Goal: Navigation & Orientation: Find specific page/section

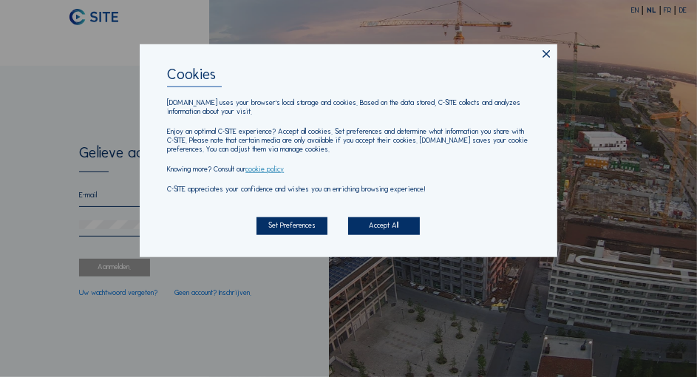
type input "[EMAIL_ADDRESS][DOMAIN_NAME]"
click at [390, 229] on div "Accept All" at bounding box center [383, 226] width 71 height 18
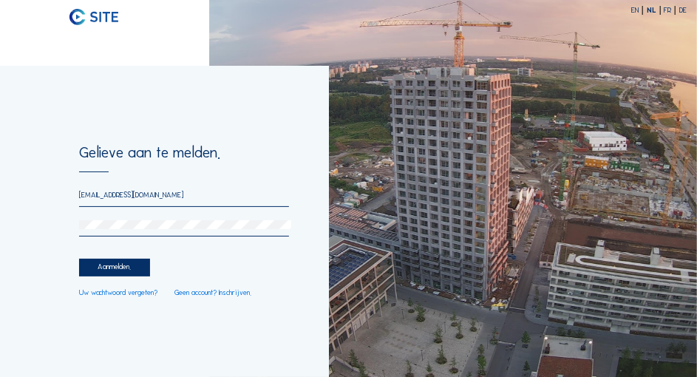
click at [128, 270] on div "Aanmelden." at bounding box center [114, 268] width 71 height 18
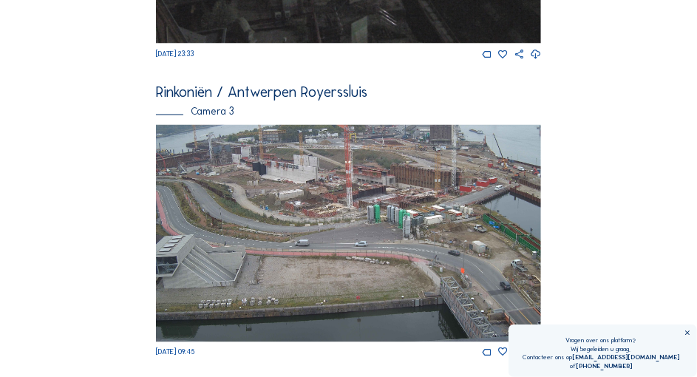
scroll to position [907, 0]
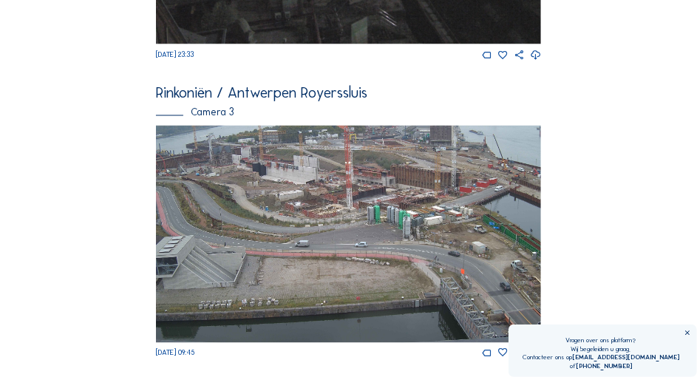
click at [278, 187] on img at bounding box center [348, 234] width 385 height 217
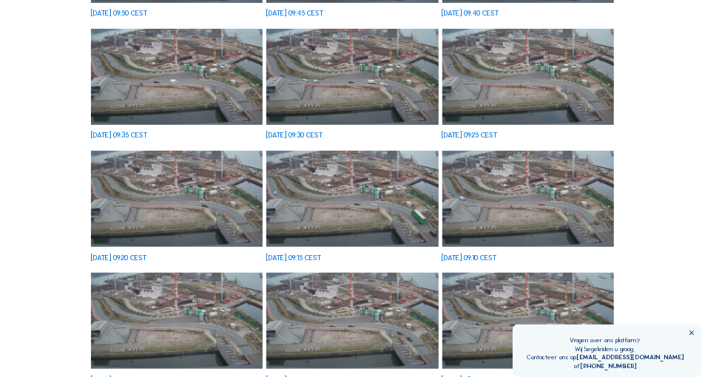
scroll to position [221, 0]
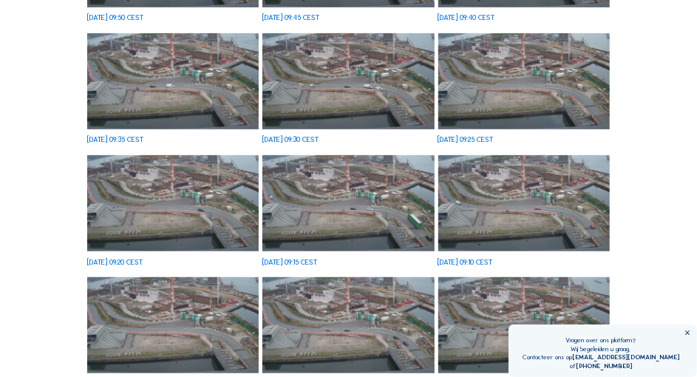
click at [180, 90] on img at bounding box center [173, 81] width 172 height 97
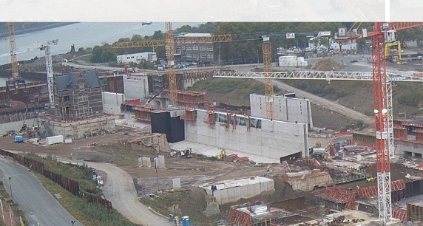
scroll to position [271, 0]
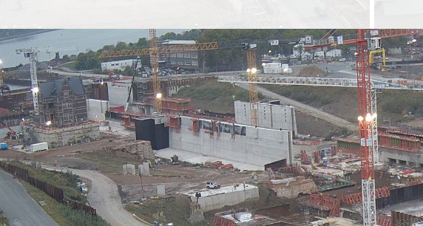
click at [169, 44] on img at bounding box center [211, 110] width 313 height 176
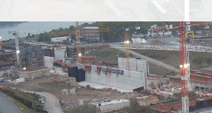
scroll to position [327, 0]
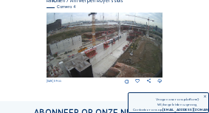
scroll to position [493, 0]
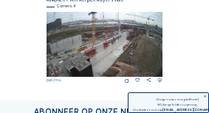
click at [106, 56] on img at bounding box center [104, 44] width 115 height 65
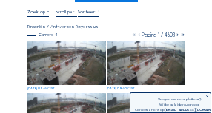
scroll to position [58, 0]
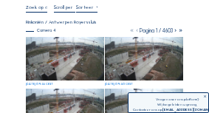
click at [75, 63] on img at bounding box center [65, 59] width 78 height 44
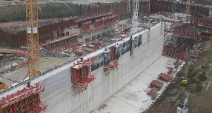
click at [135, 35] on img at bounding box center [105, 57] width 157 height 88
